Goal: Information Seeking & Learning: Understand process/instructions

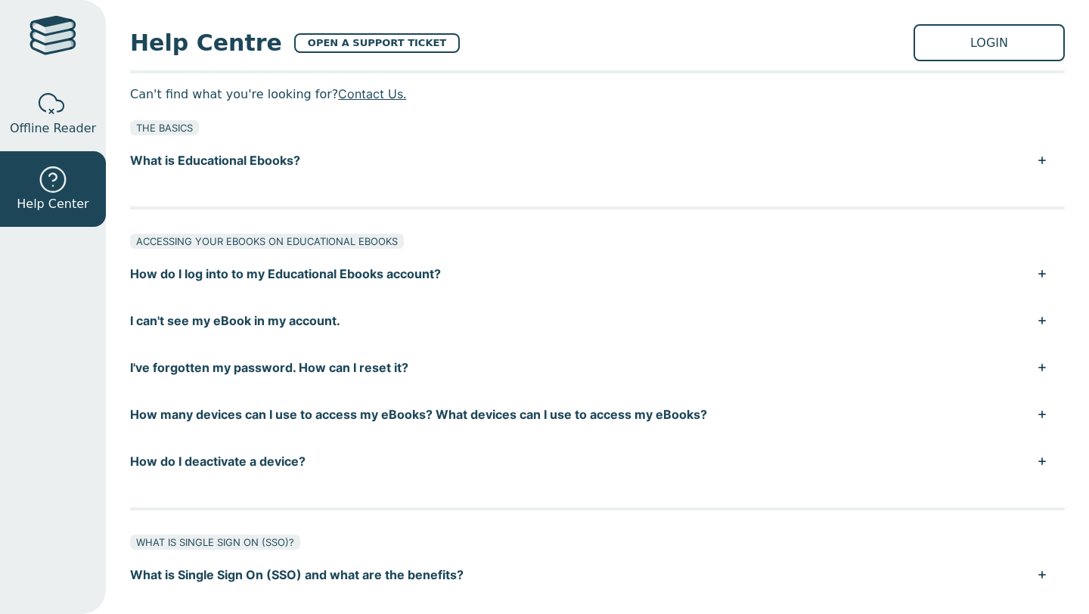
click at [353, 275] on button "How do I log into to my Educational Ebooks account?" at bounding box center [597, 273] width 935 height 47
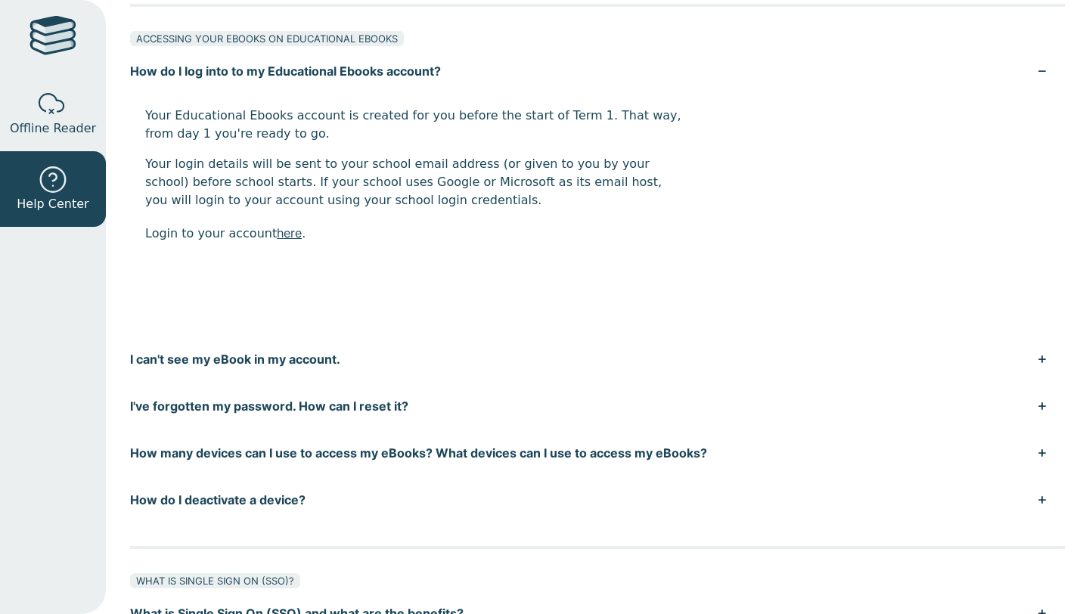
scroll to position [203, 0]
click at [280, 230] on link "here" at bounding box center [289, 232] width 25 height 15
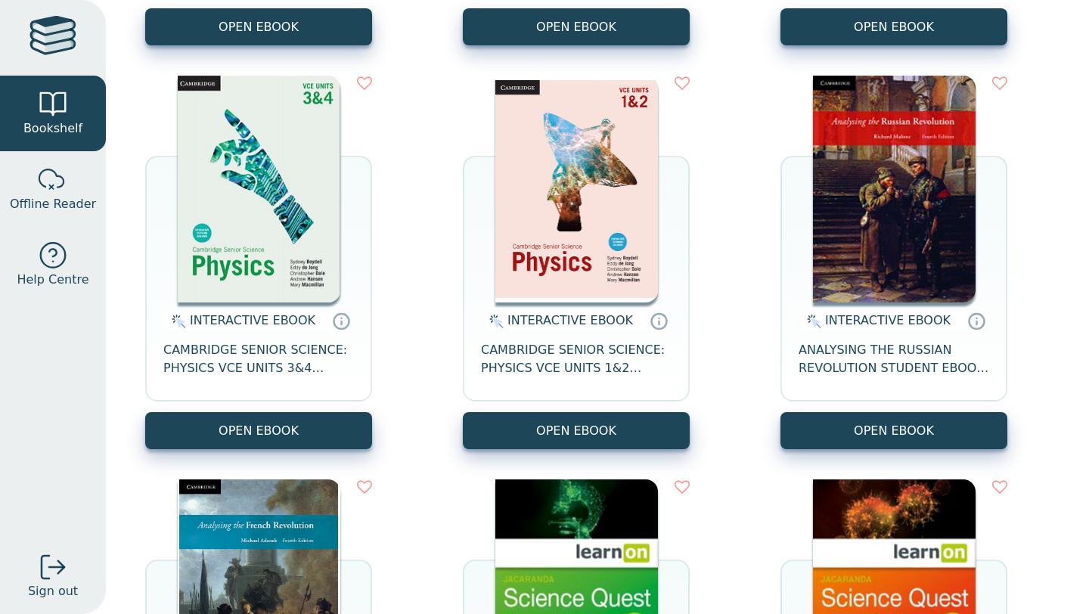
scroll to position [1347, 0]
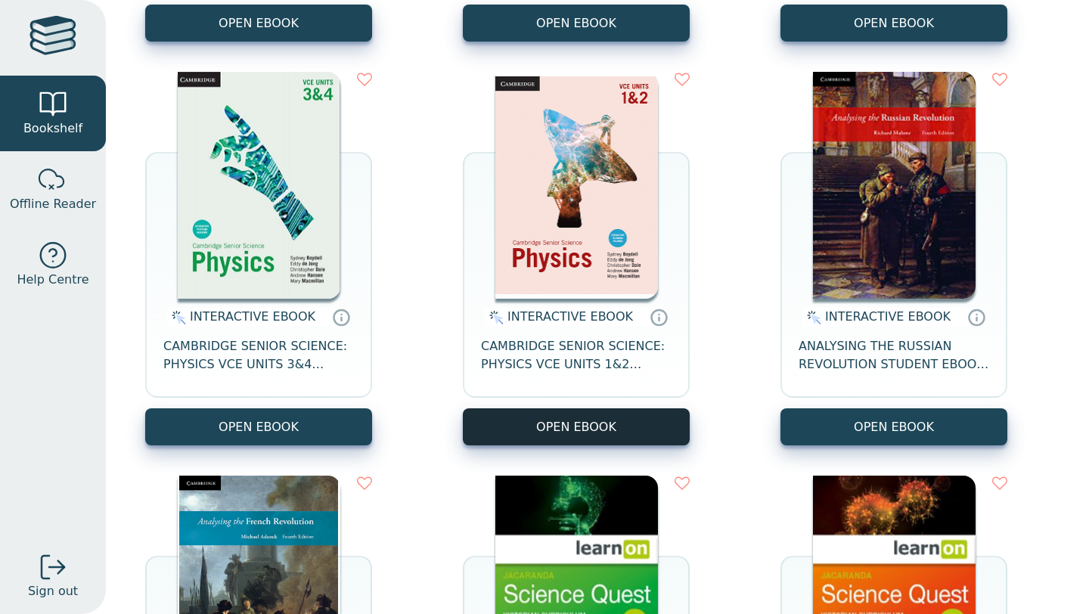
click at [597, 428] on button "OPEN EBOOK" at bounding box center [576, 426] width 227 height 37
click at [561, 281] on img at bounding box center [576, 185] width 163 height 227
click at [253, 326] on div "INTERACTIVE EBOOK" at bounding box center [244, 317] width 154 height 19
click at [252, 259] on img at bounding box center [259, 185] width 163 height 227
